Goal: Information Seeking & Learning: Compare options

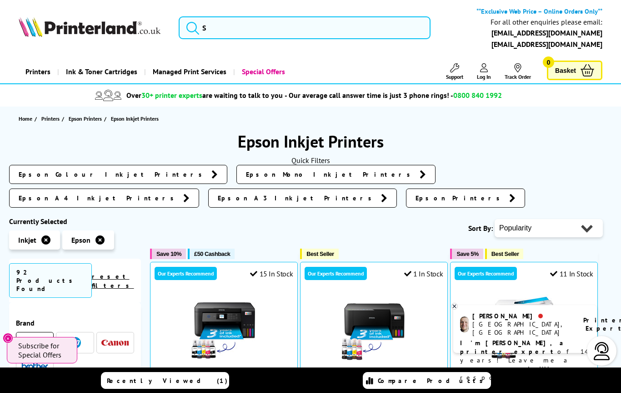
click at [179, 193] on span "Epson A4 Inkjet Printers" at bounding box center [99, 197] width 160 height 9
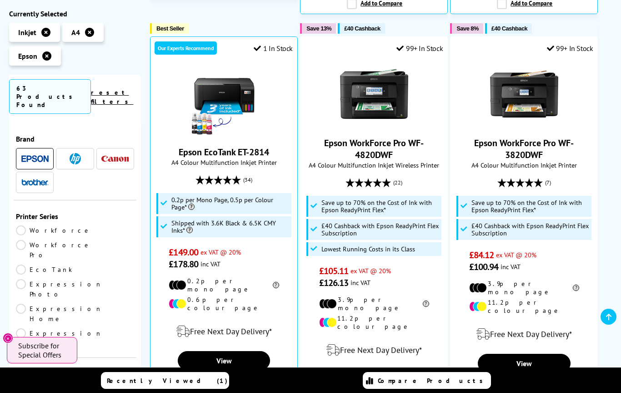
scroll to position [608, 0]
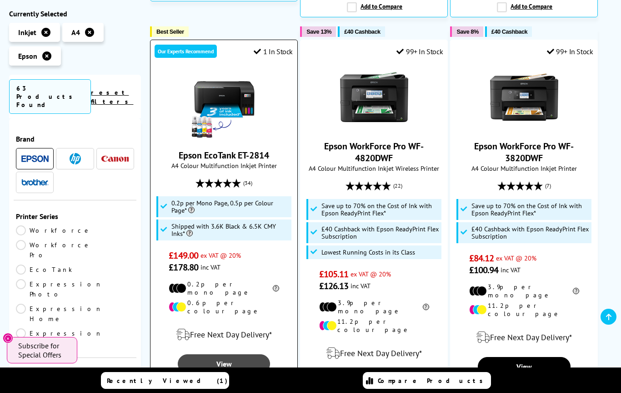
click at [216, 354] on link "View" at bounding box center [224, 363] width 93 height 19
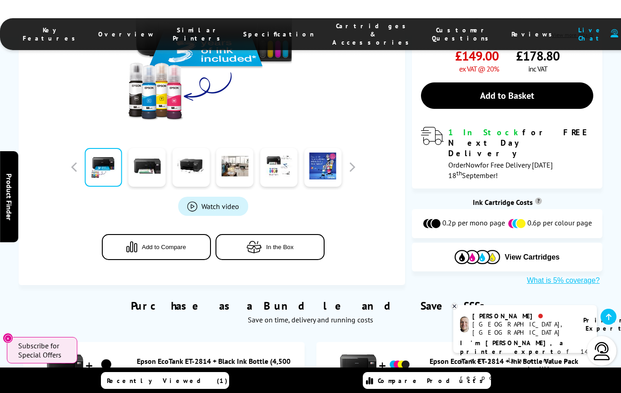
scroll to position [337, 0]
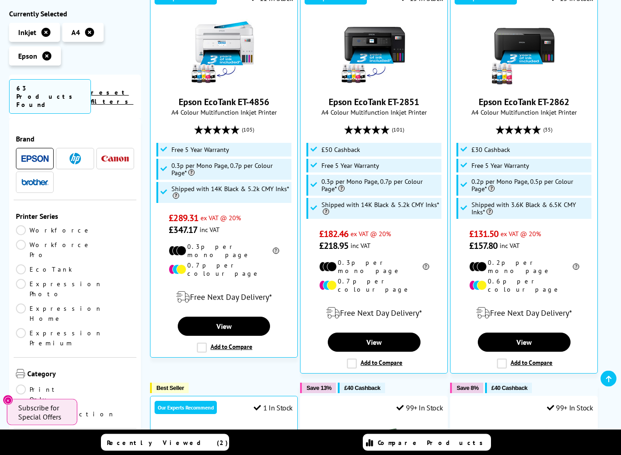
scroll to position [252, 0]
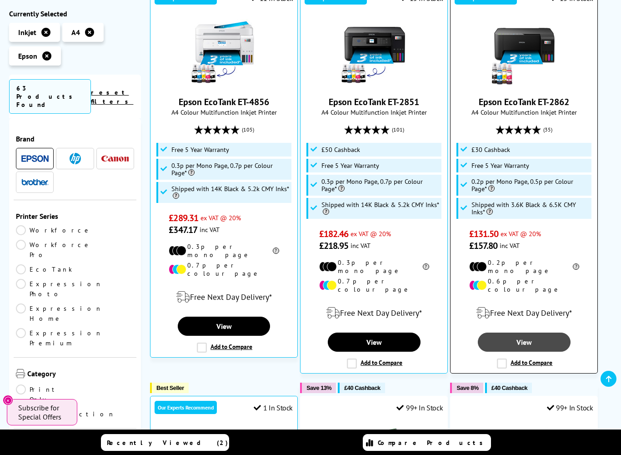
click at [528, 333] on link "View" at bounding box center [524, 342] width 93 height 19
